Goal: Transaction & Acquisition: Purchase product/service

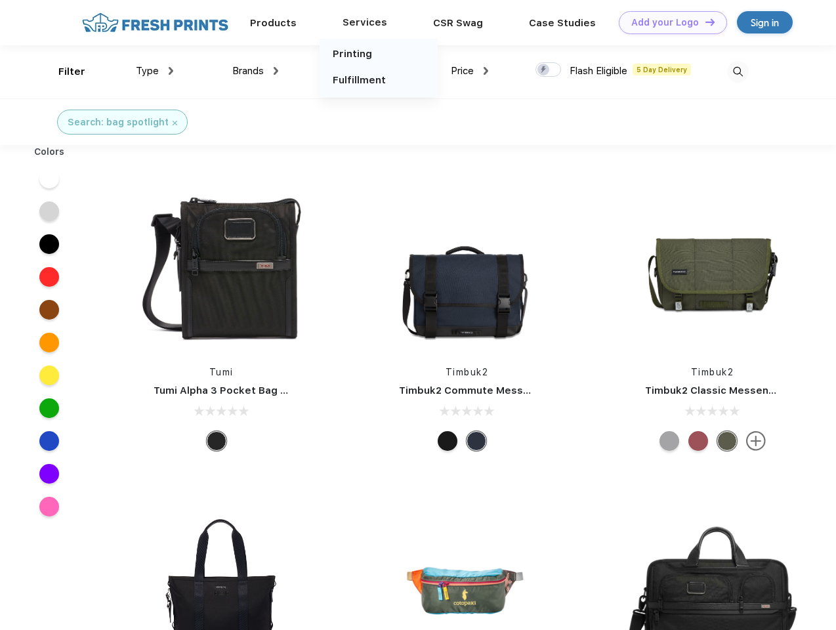
scroll to position [1, 0]
click at [668, 22] on link "Add your Logo Design Tool" at bounding box center [673, 22] width 108 height 23
click at [0, 0] on div "Design Tool" at bounding box center [0, 0] width 0 height 0
click at [704, 22] on link "Add your Logo Design Tool" at bounding box center [673, 22] width 108 height 23
click at [63, 72] on div "Filter" at bounding box center [71, 71] width 27 height 15
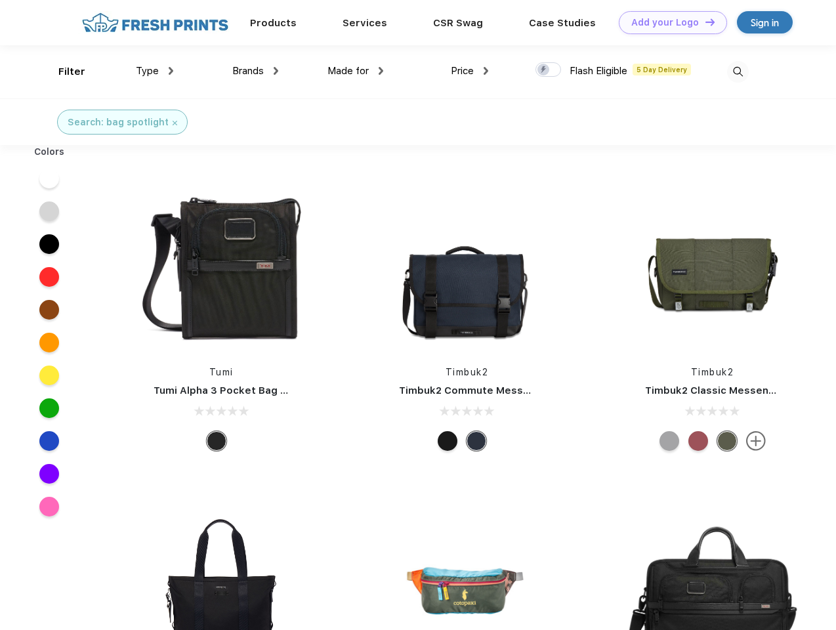
click at [155, 71] on span "Type" at bounding box center [147, 71] width 23 height 12
click at [255, 71] on span "Brands" at bounding box center [248, 71] width 32 height 12
click at [356, 71] on span "Made for" at bounding box center [348, 71] width 41 height 12
click at [470, 71] on span "Price" at bounding box center [462, 71] width 23 height 12
click at [549, 70] on div at bounding box center [549, 69] width 26 height 14
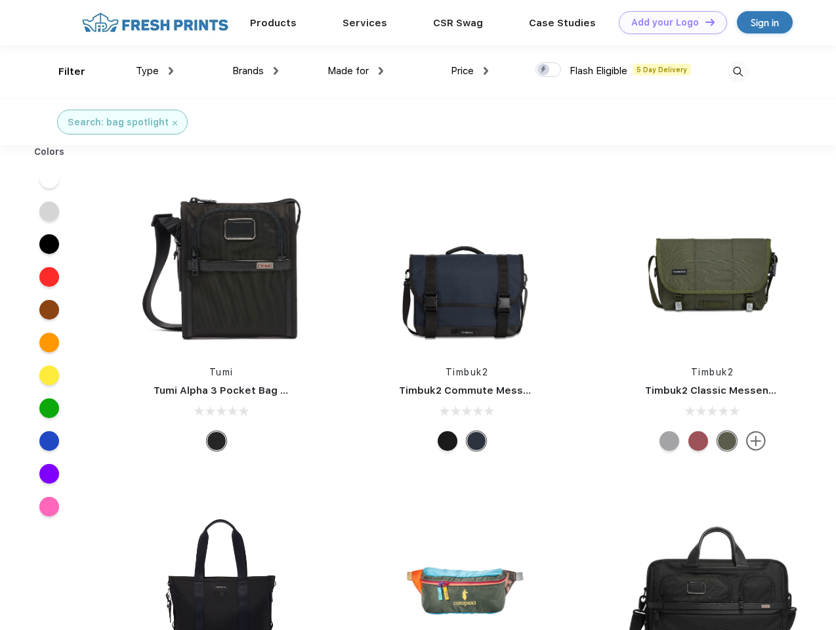
click at [544, 70] on input "checkbox" at bounding box center [540, 66] width 9 height 9
click at [738, 72] on img at bounding box center [738, 72] width 22 height 22
